Goal: Task Accomplishment & Management: Manage account settings

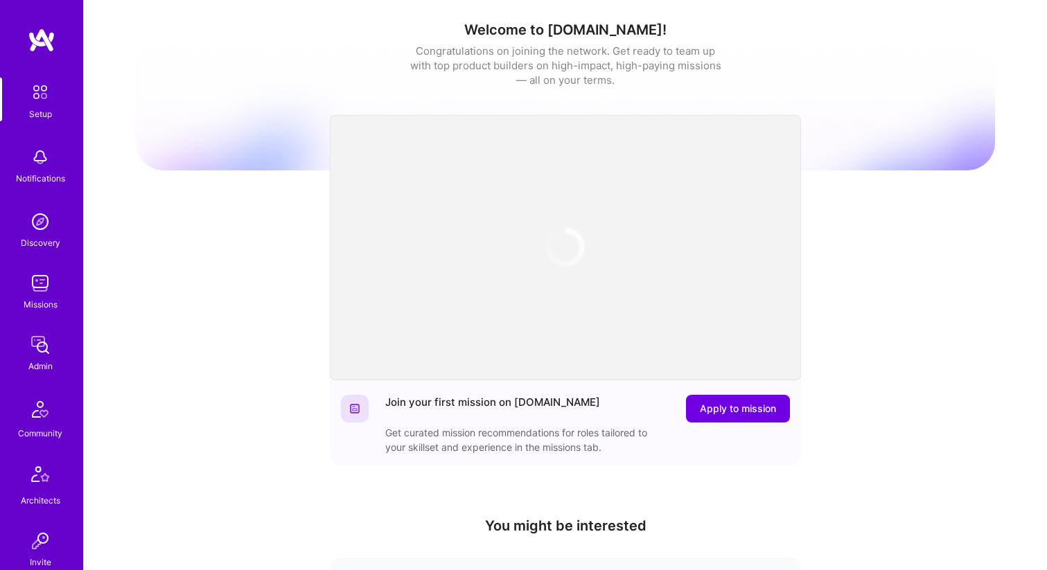
scroll to position [380, 0]
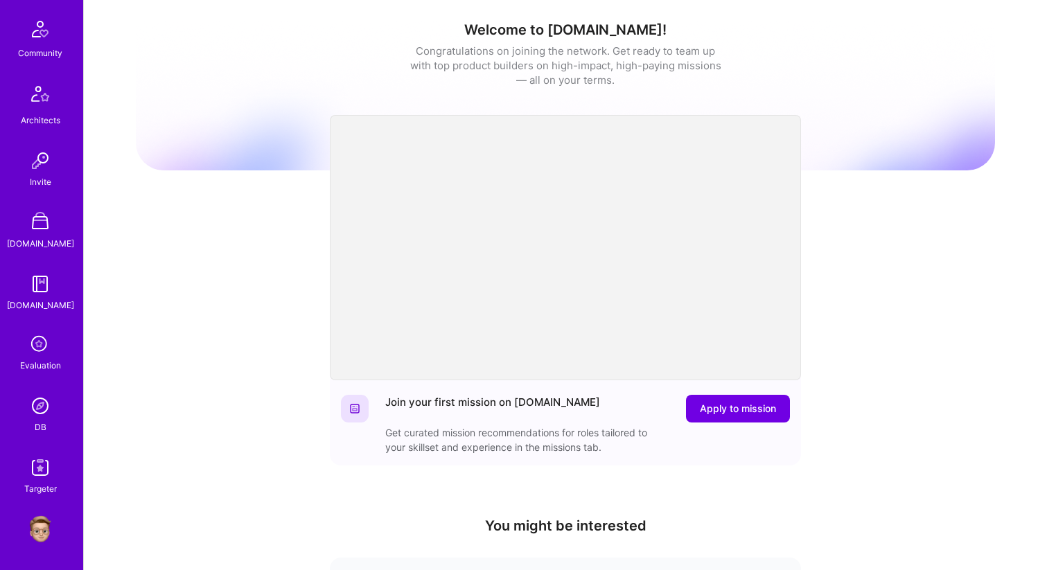
click at [42, 521] on img at bounding box center [40, 530] width 28 height 28
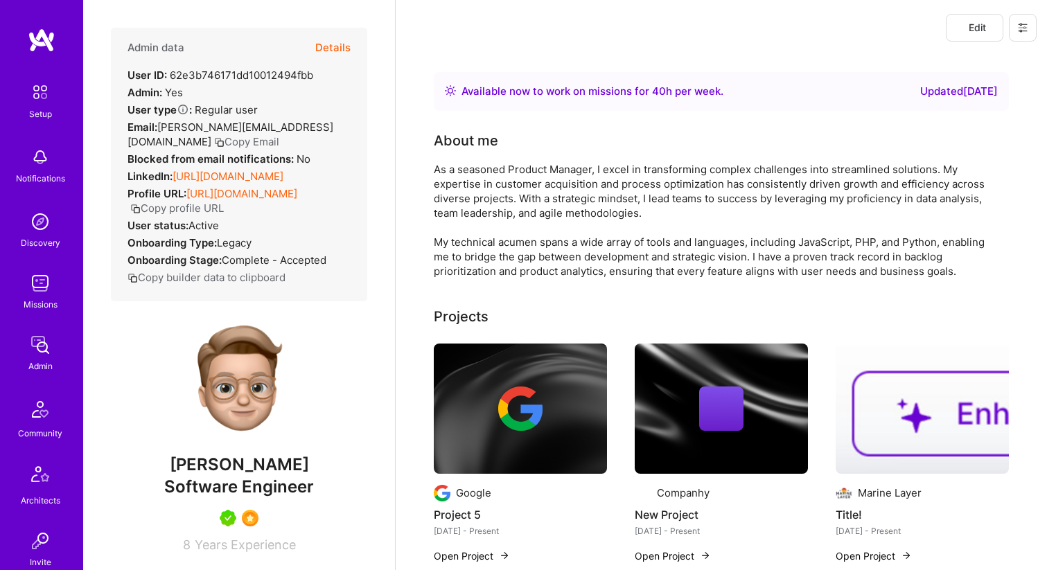
click at [1028, 38] on button at bounding box center [1023, 28] width 28 height 28
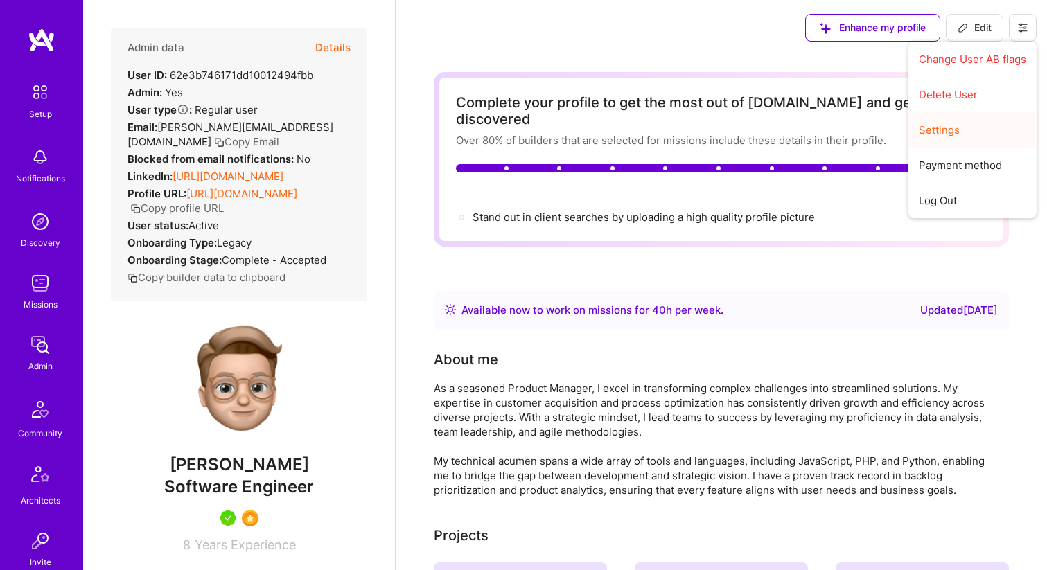
click at [951, 130] on button "Settings" at bounding box center [972, 129] width 128 height 35
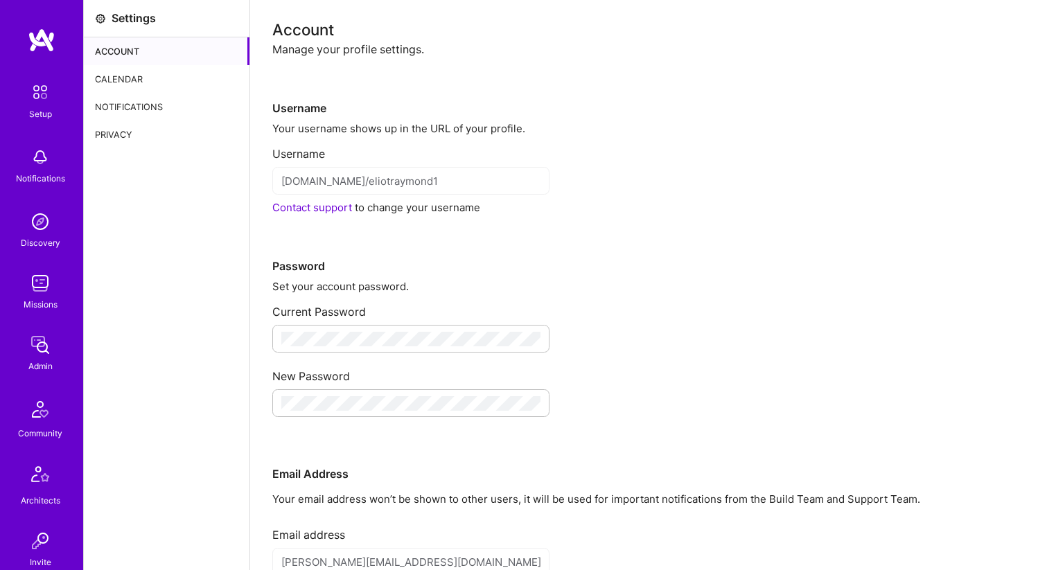
click at [136, 78] on div "Calendar" at bounding box center [167, 79] width 166 height 28
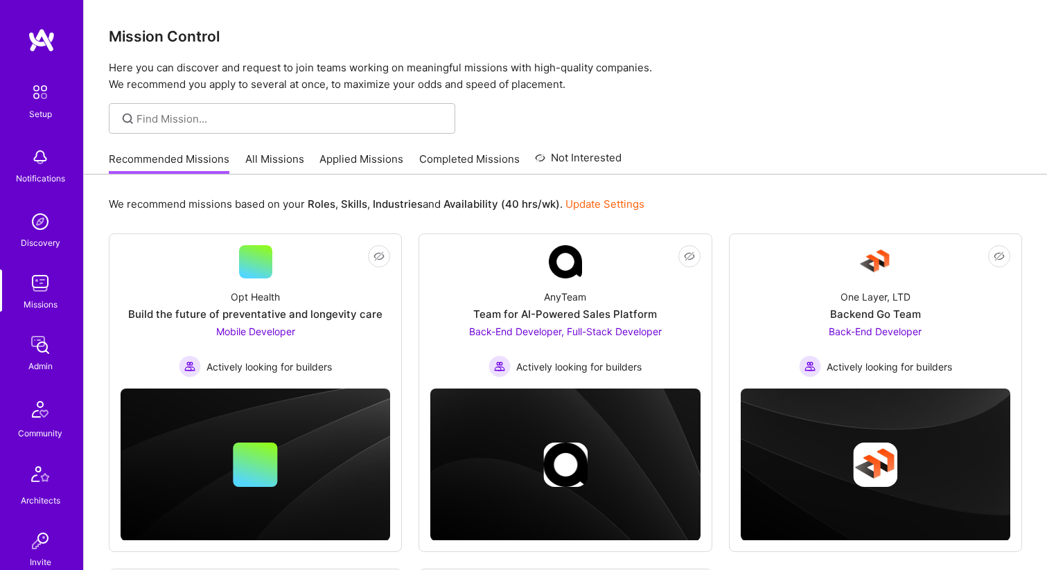
click at [267, 164] on link "All Missions" at bounding box center [274, 163] width 59 height 23
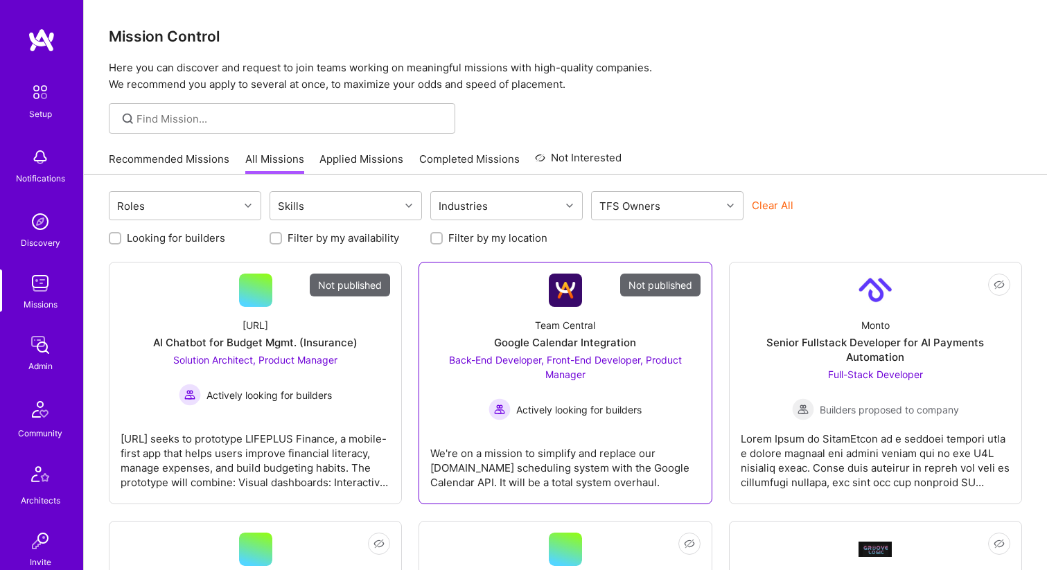
click at [480, 294] on link "Not published Team Central Google Calendar Integration Back-End Developer, Fron…" at bounding box center [565, 383] width 270 height 219
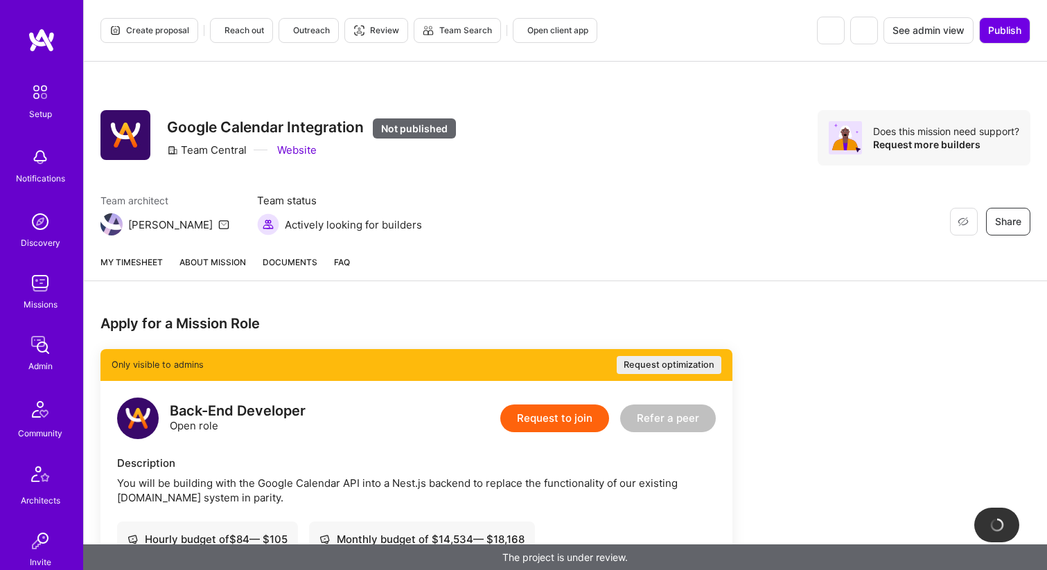
click at [144, 26] on span "Create proposal" at bounding box center [149, 30] width 80 height 12
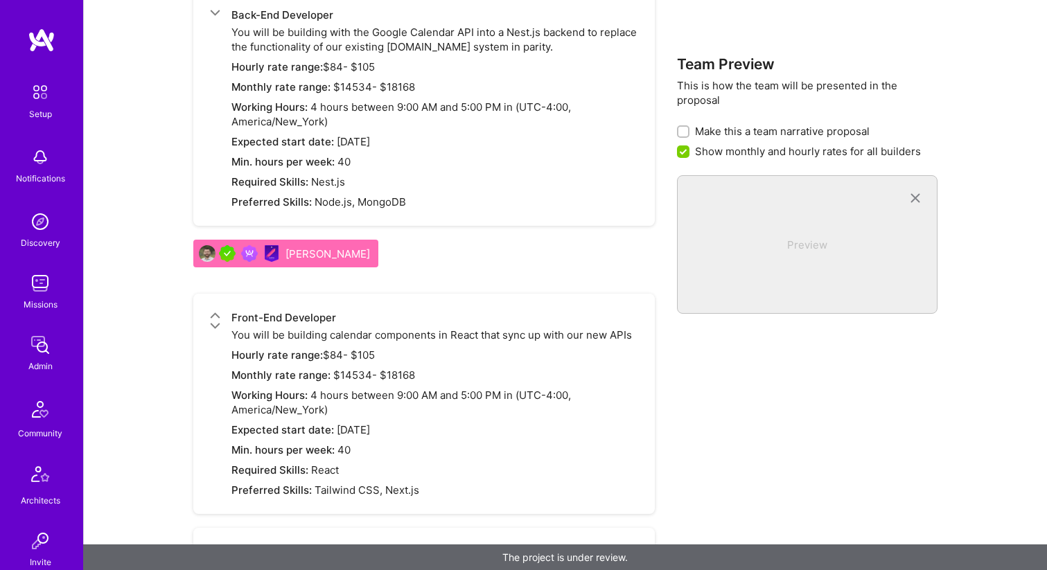
scroll to position [1946, 0]
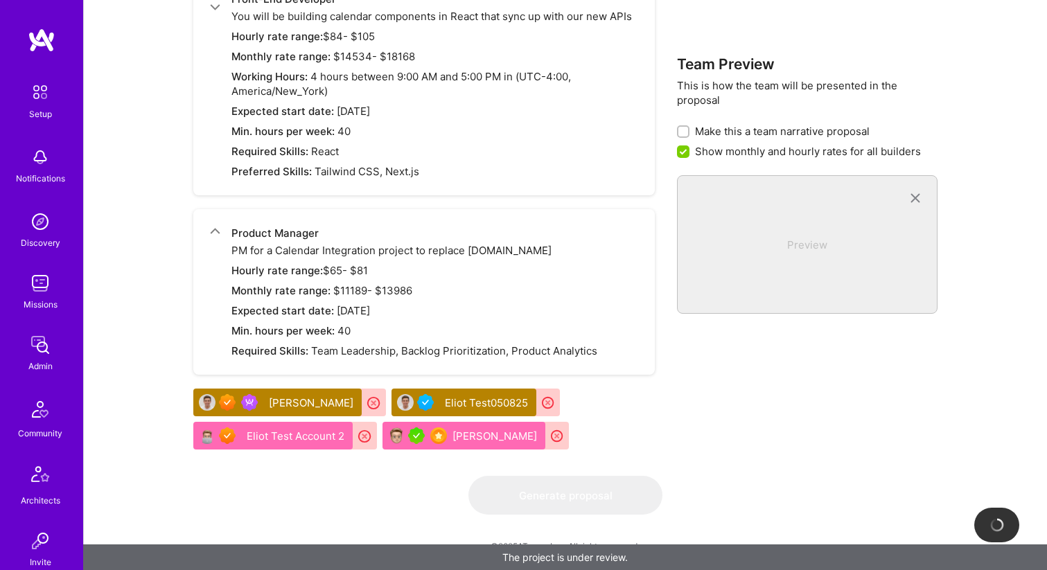
checkbox input "false"
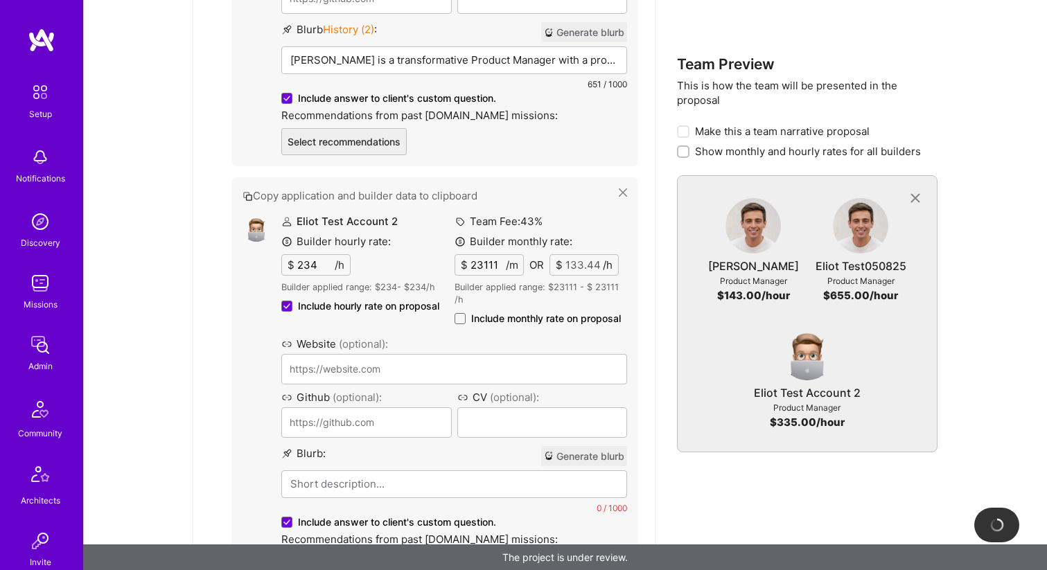
scroll to position [3224, 0]
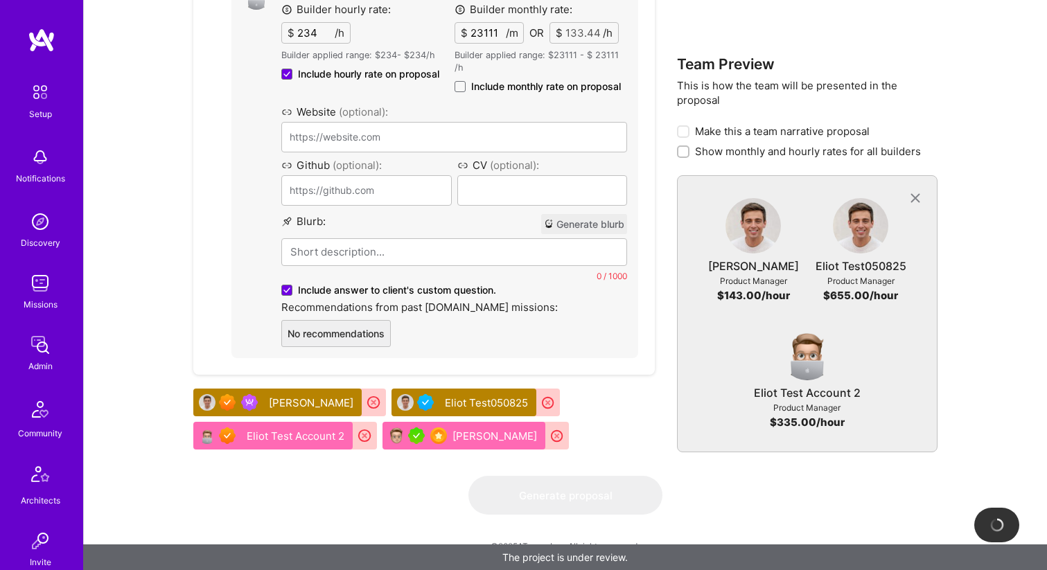
type input "https://eliot.com/"
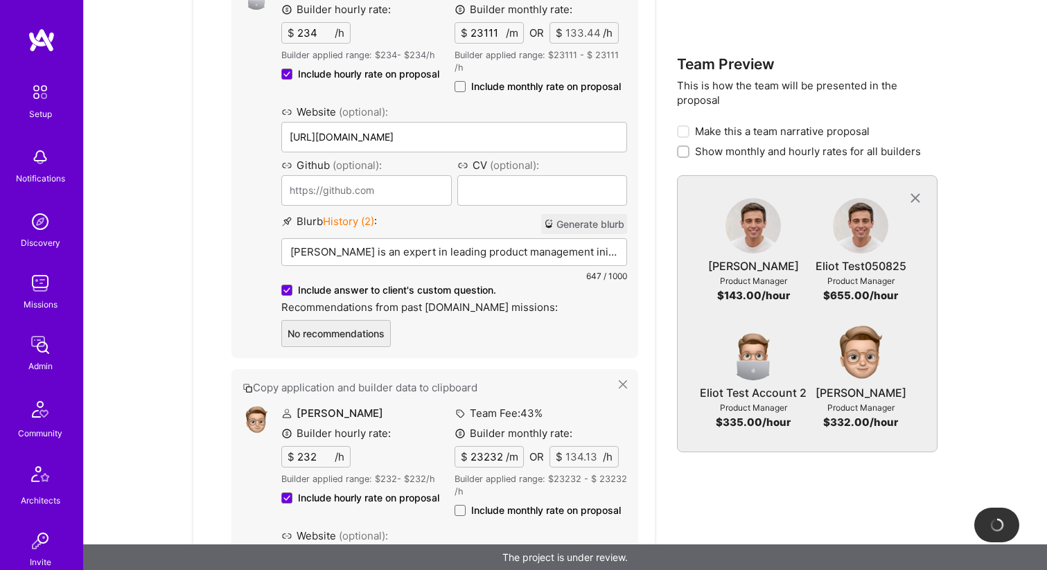
type input "https://eliot2.com/"
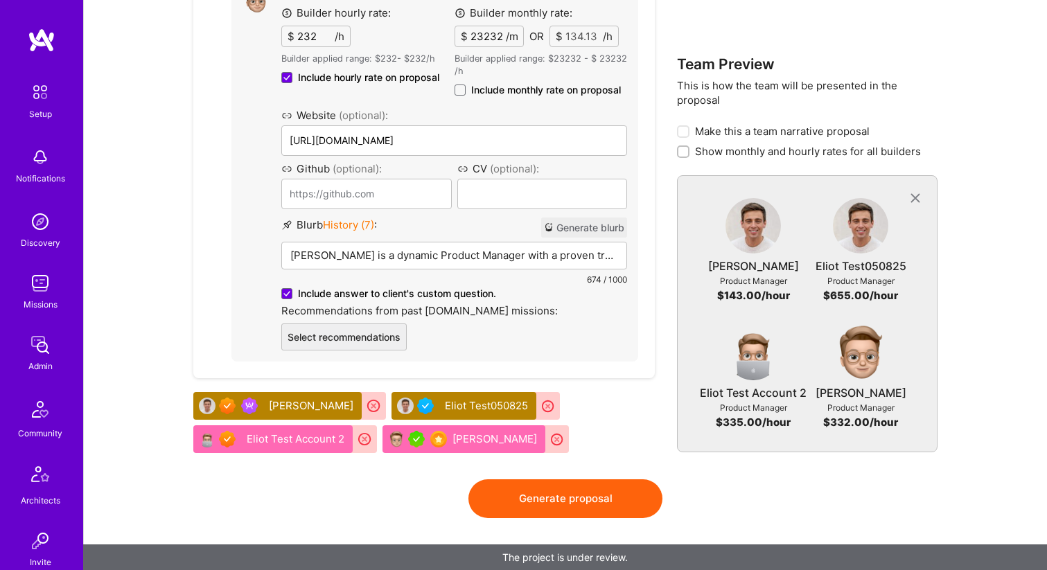
scroll to position [3648, 0]
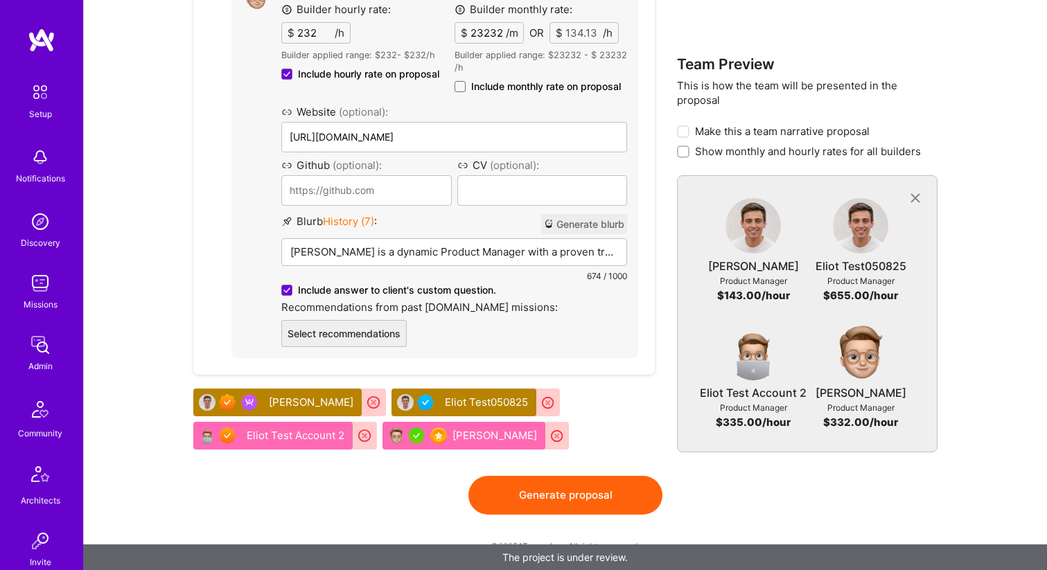
click at [558, 495] on button "Generate proposal" at bounding box center [565, 495] width 194 height 39
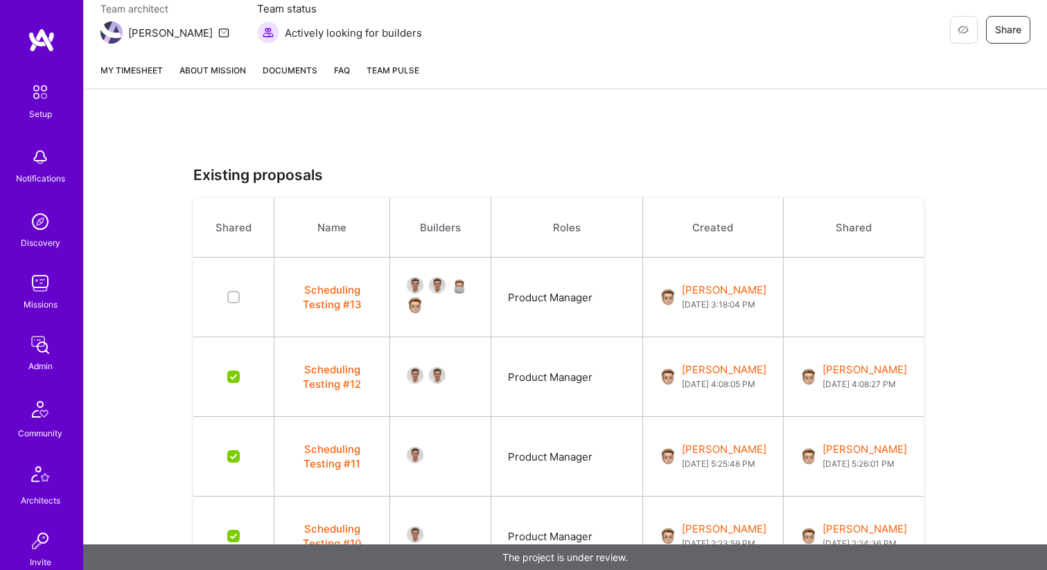
scroll to position [196, 0]
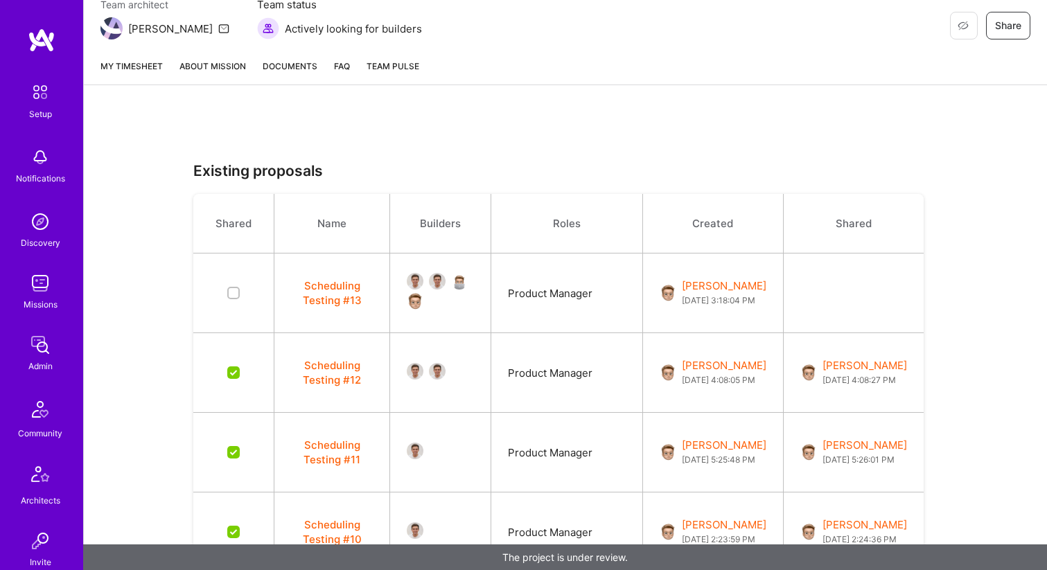
click at [337, 298] on button "Scheduling Testing #13" at bounding box center [332, 293] width 82 height 29
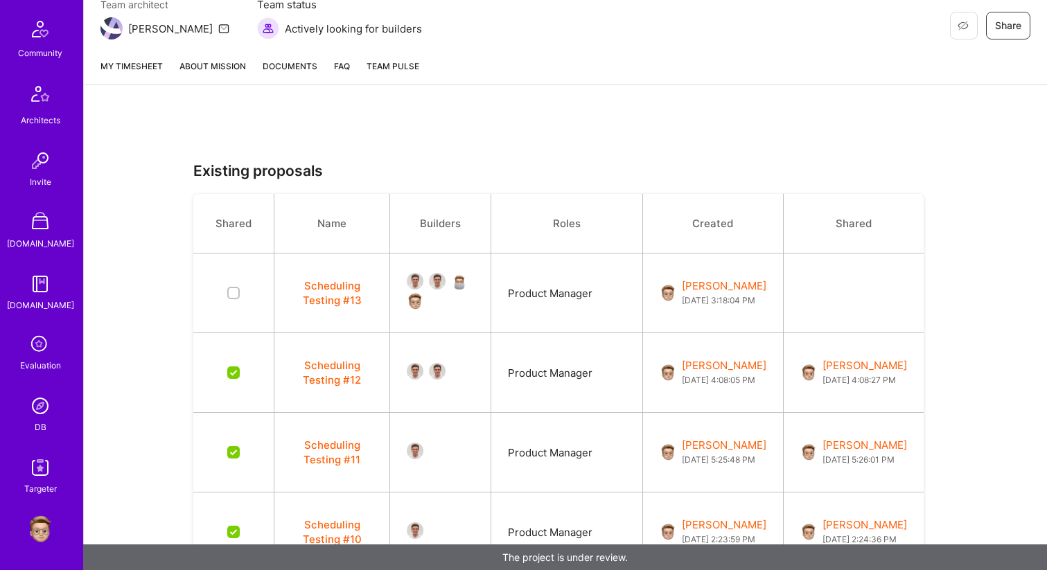
click at [41, 407] on img at bounding box center [40, 406] width 28 height 28
click at [461, 283] on img at bounding box center [459, 281] width 17 height 17
click at [441, 283] on img at bounding box center [437, 281] width 17 height 17
click at [423, 281] on img at bounding box center [415, 281] width 17 height 17
click at [423, 300] on img at bounding box center [415, 301] width 17 height 17
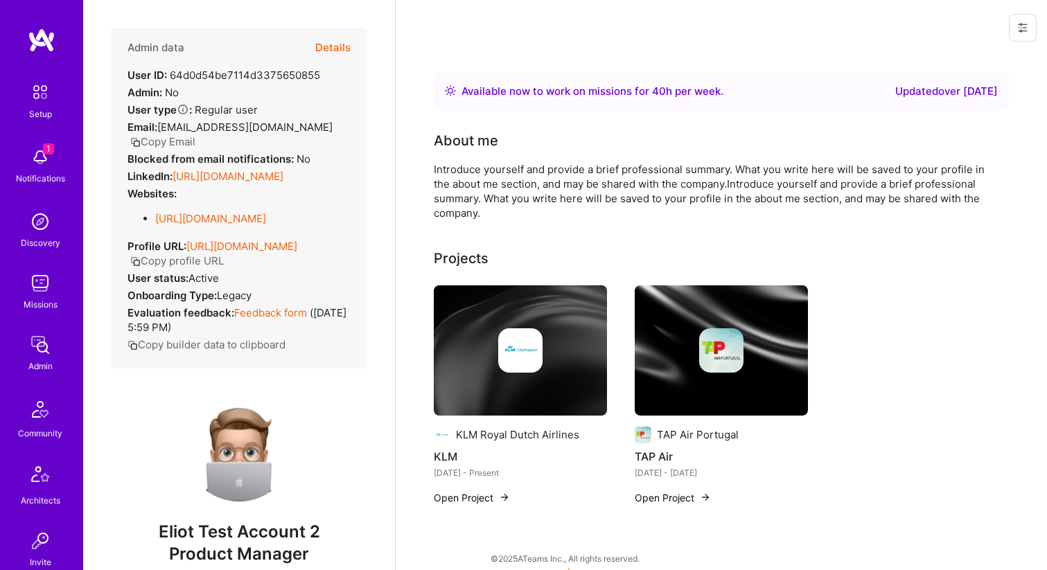
click at [1031, 35] on button at bounding box center [1023, 28] width 28 height 28
click at [1004, 59] on button "Login as Eliot" at bounding box center [963, 59] width 146 height 35
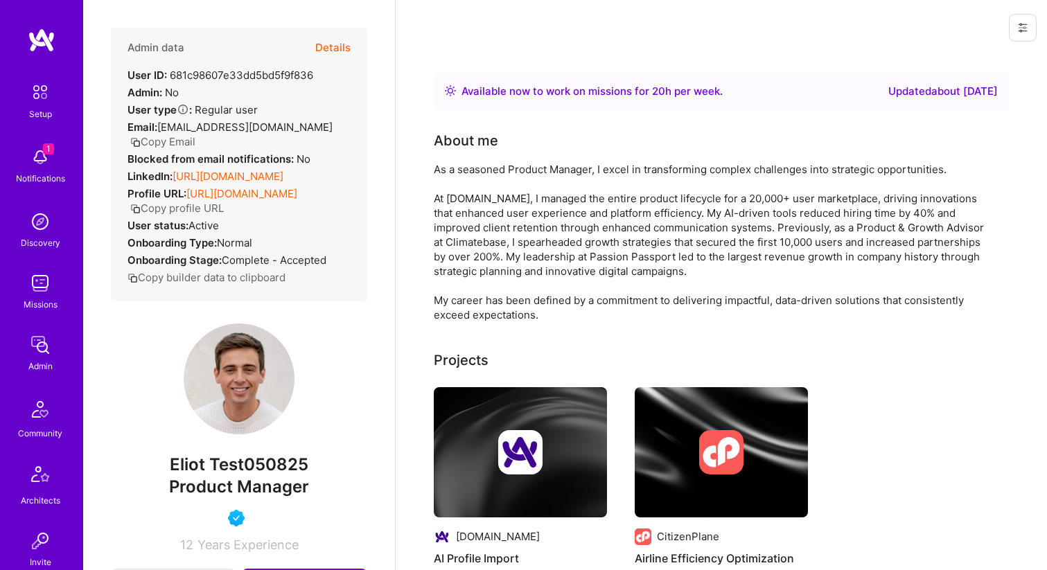
click at [1014, 28] on button at bounding box center [1023, 28] width 28 height 28
click at [967, 55] on button "Login as [PERSON_NAME]" at bounding box center [963, 59] width 146 height 35
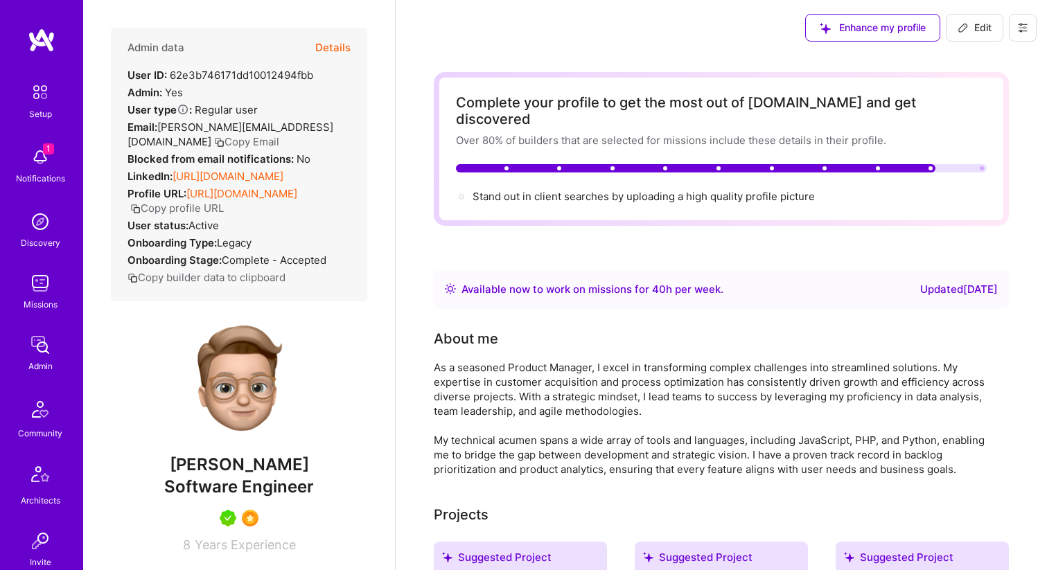
click at [1038, 28] on div "Enhance my profile Edit" at bounding box center [921, 27] width 252 height 55
click at [1027, 28] on icon at bounding box center [1022, 27] width 11 height 11
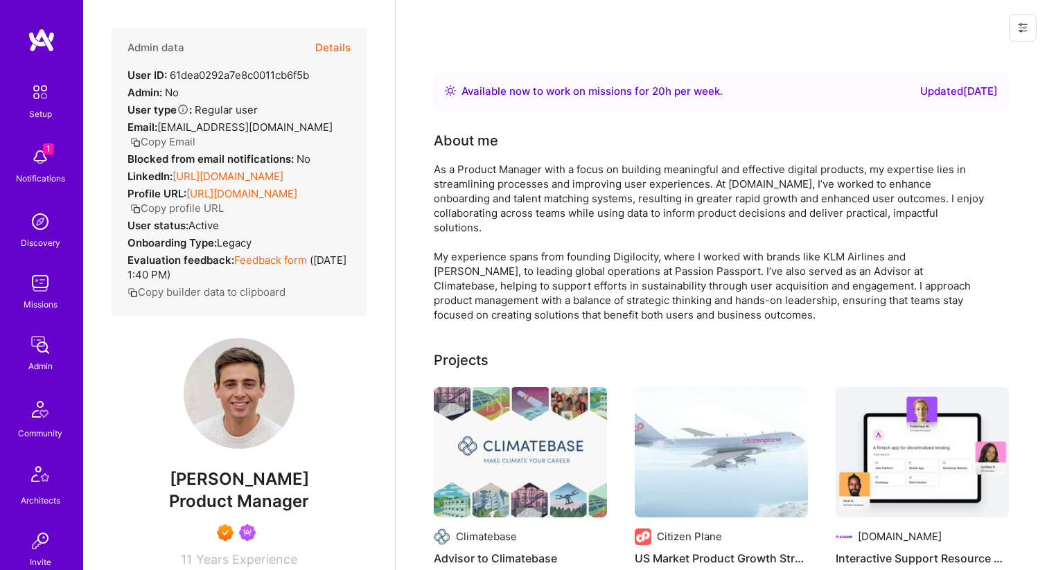
click at [1020, 40] on button at bounding box center [1023, 28] width 28 height 28
click at [1003, 53] on button "Login as [PERSON_NAME]" at bounding box center [963, 59] width 146 height 35
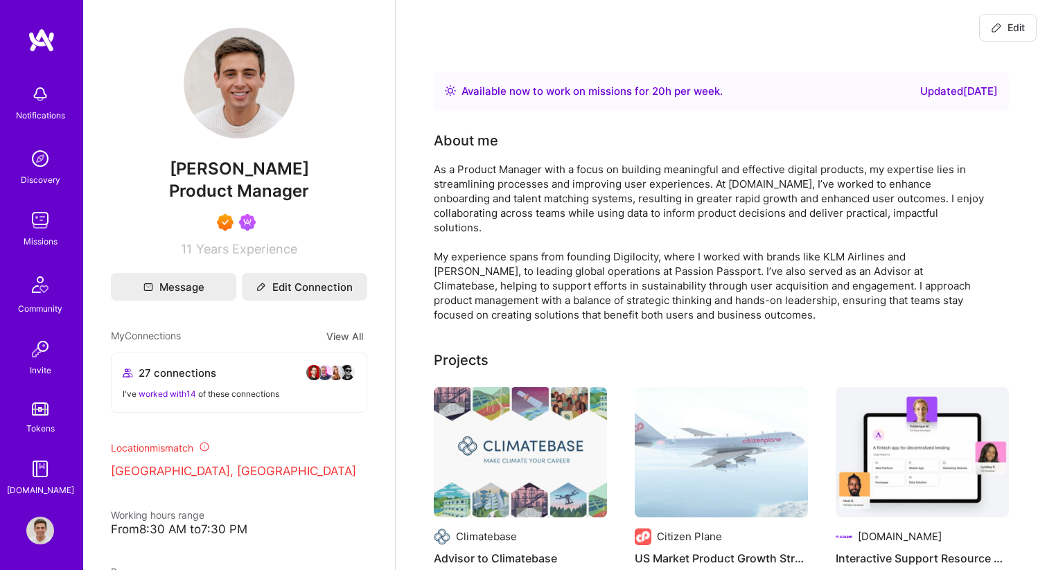
click at [1005, 27] on span "Edit" at bounding box center [1008, 28] width 34 height 14
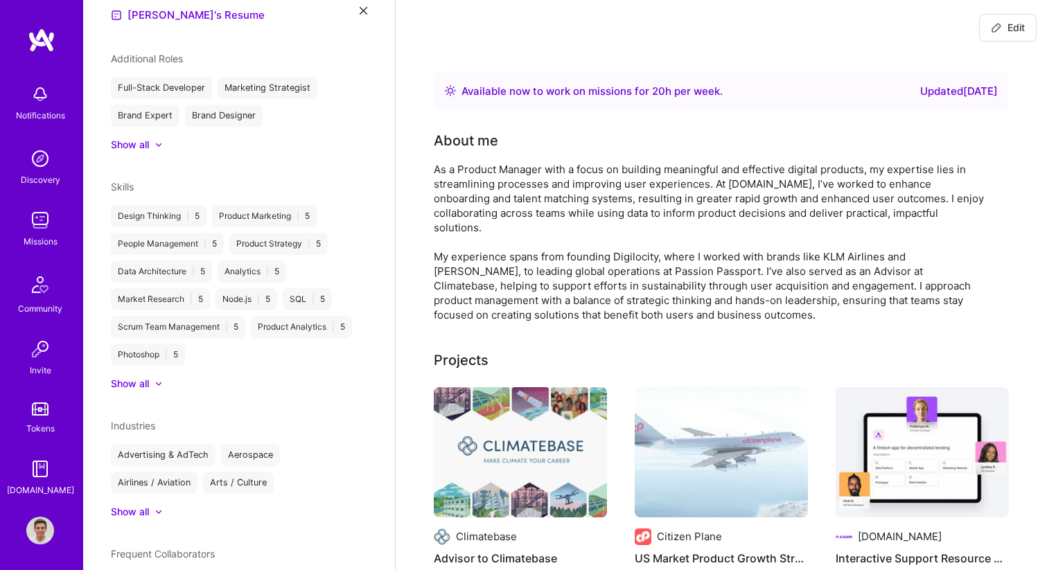
select select "US"
select select "Right Now"
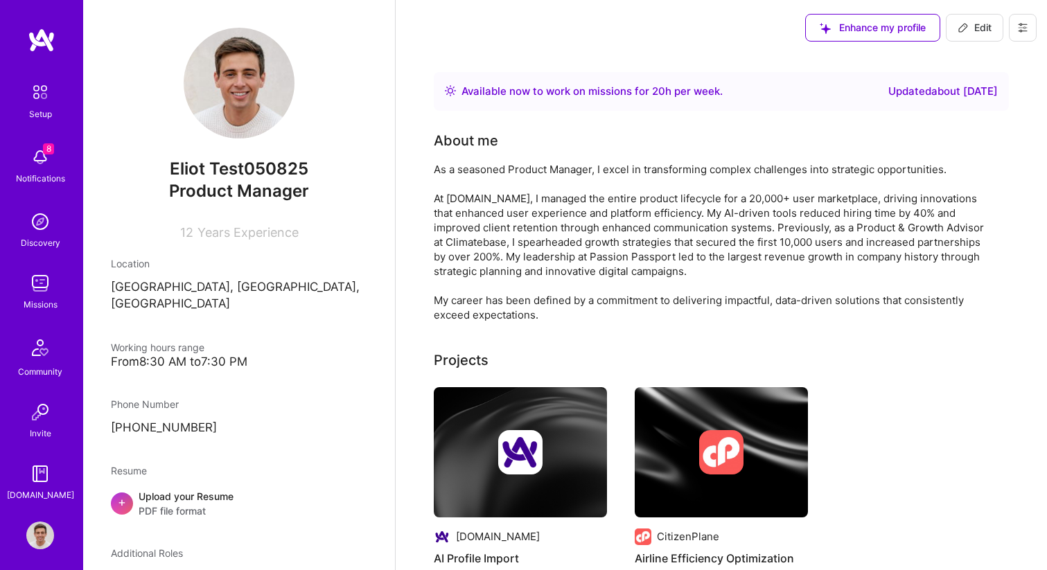
click at [1022, 29] on icon at bounding box center [1022, 27] width 11 height 11
